Goal: Task Accomplishment & Management: Manage account settings

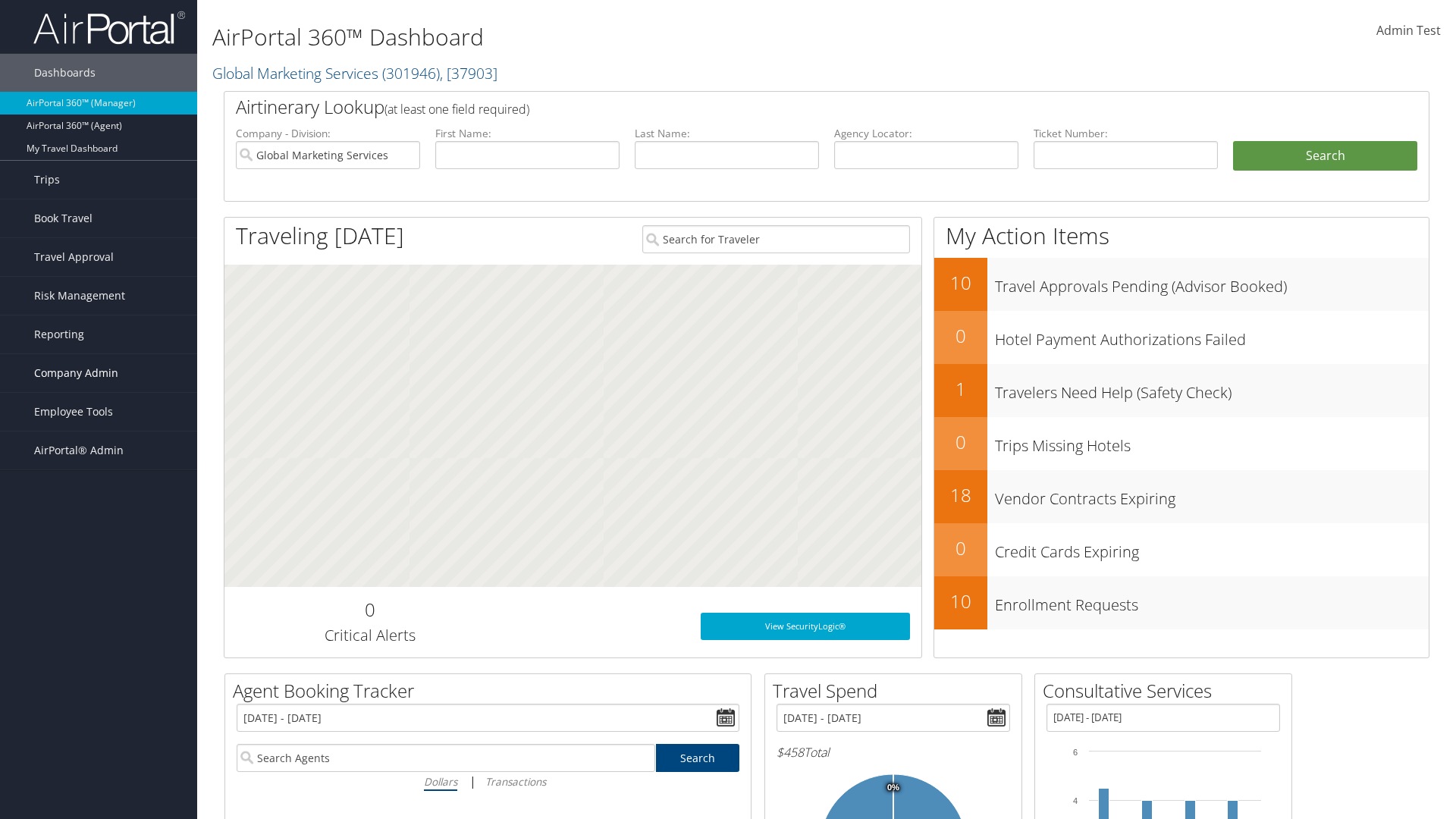
click at [99, 373] on span "Company Admin" at bounding box center [76, 373] width 85 height 38
click at [0, 0] on link "Travel Policy" at bounding box center [0, 0] width 0 height 0
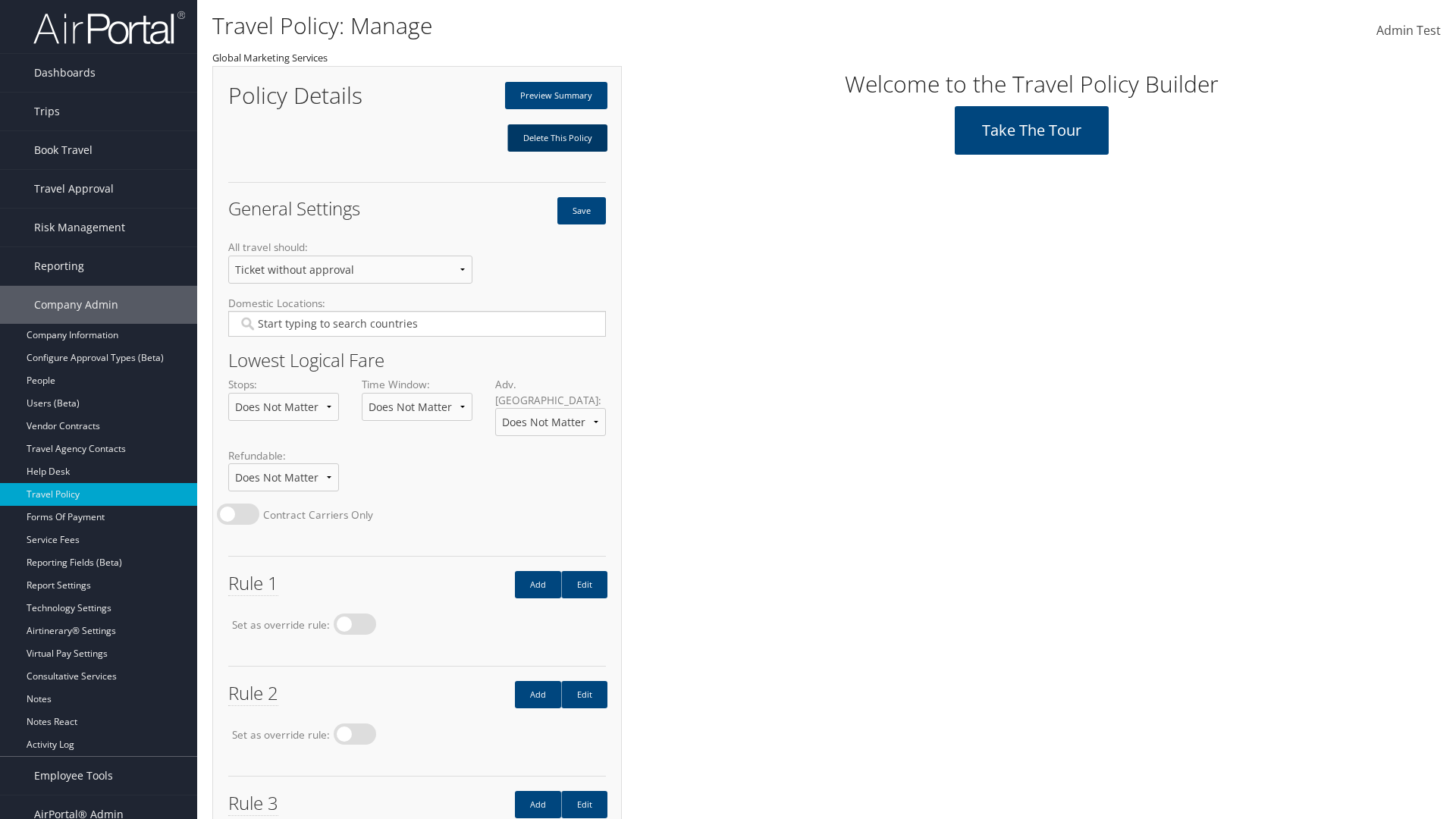
click at [557, 138] on link "Delete This Policy" at bounding box center [557, 138] width 100 height 28
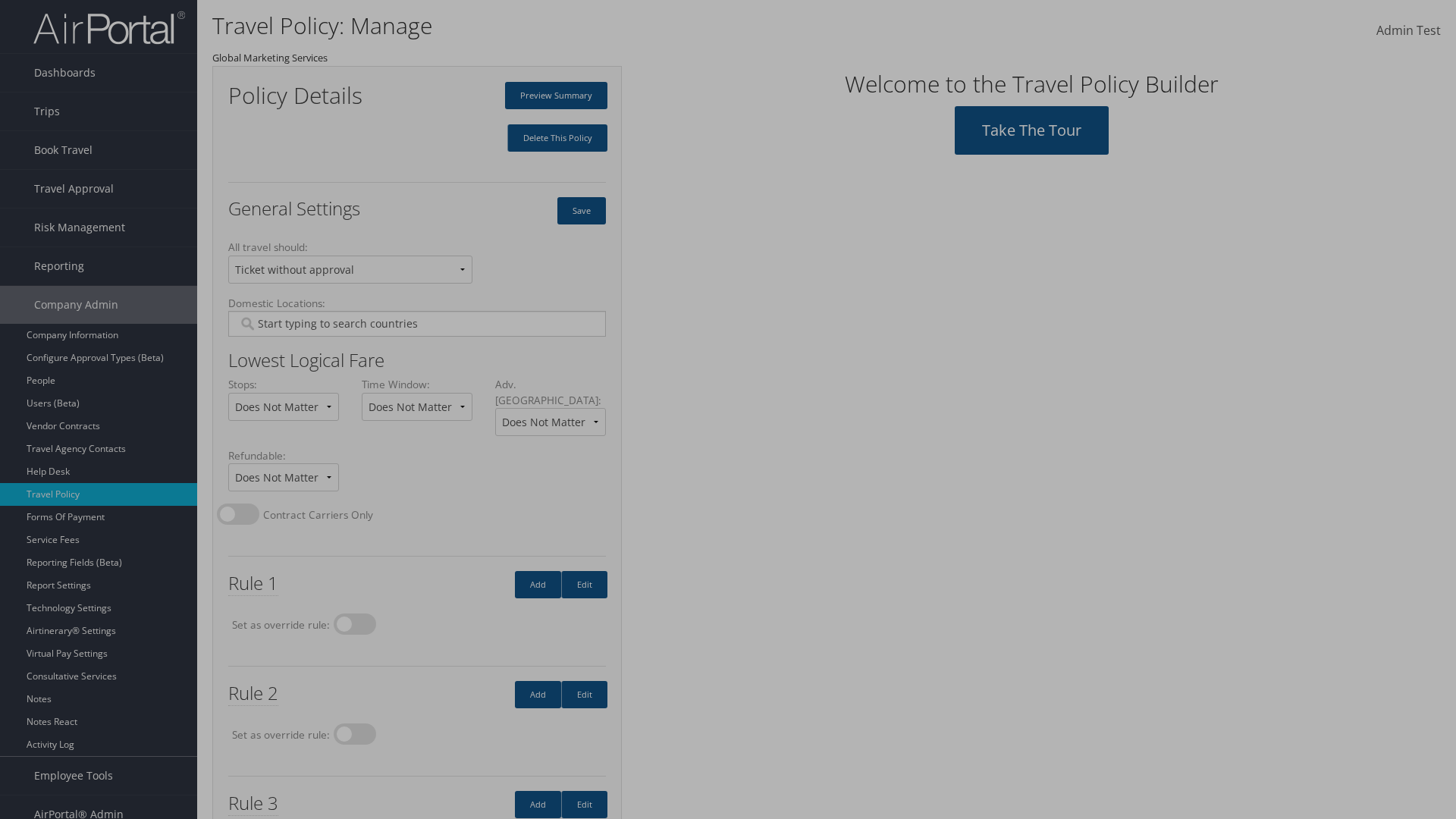
click at [0, 0] on input "Type YES to continue:" at bounding box center [0, 0] width 0 height 0
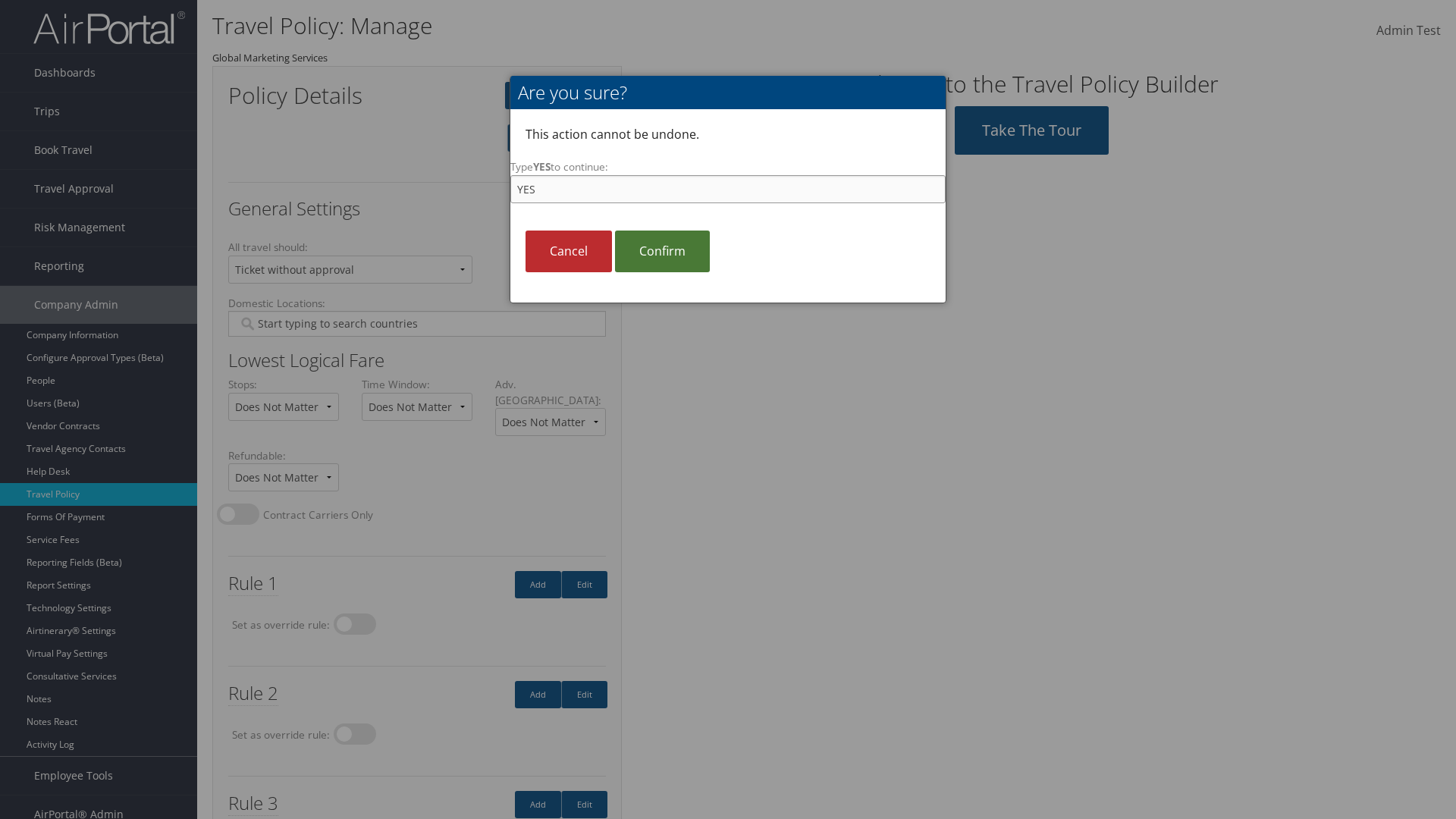
type input "YES"
click at [662, 251] on link "Confirm" at bounding box center [663, 252] width 95 height 42
